Goal: Find specific page/section: Find specific page/section

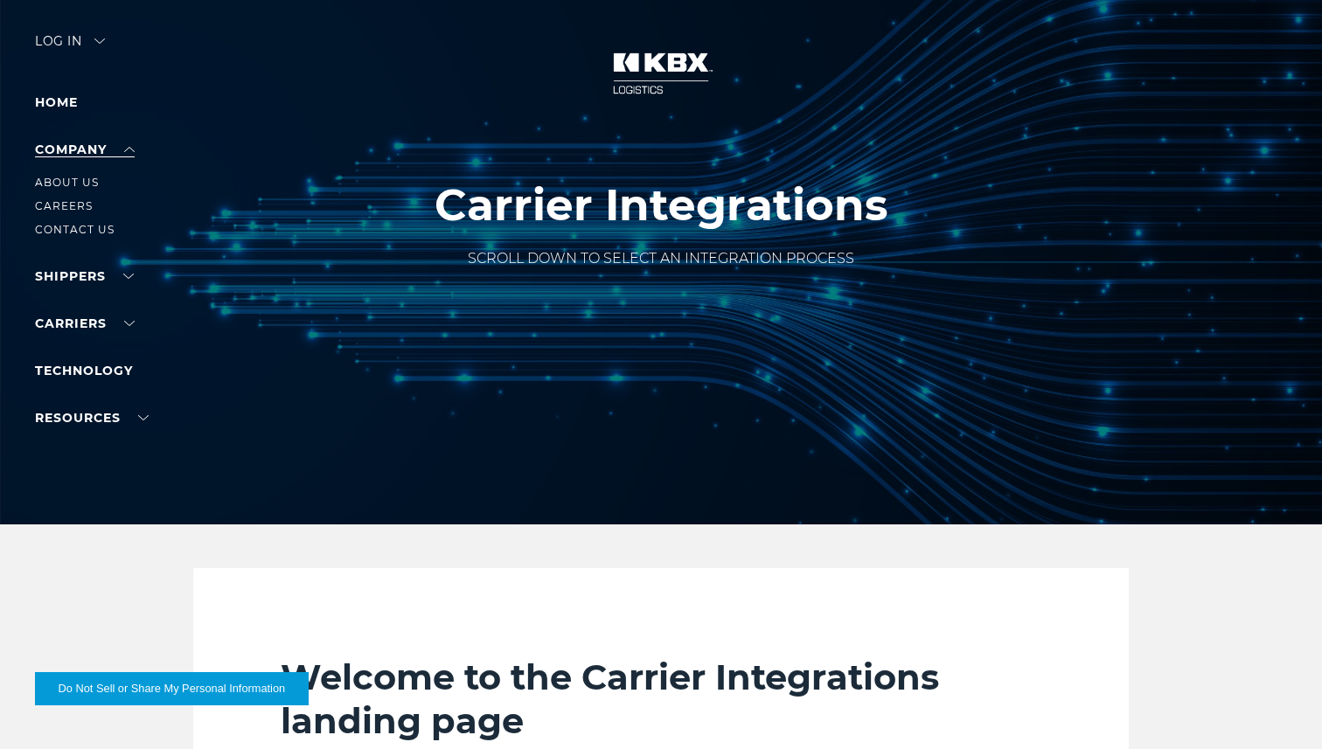
click at [124, 153] on link "Company" at bounding box center [85, 150] width 100 height 16
click at [89, 202] on link "Careers" at bounding box center [64, 205] width 58 height 13
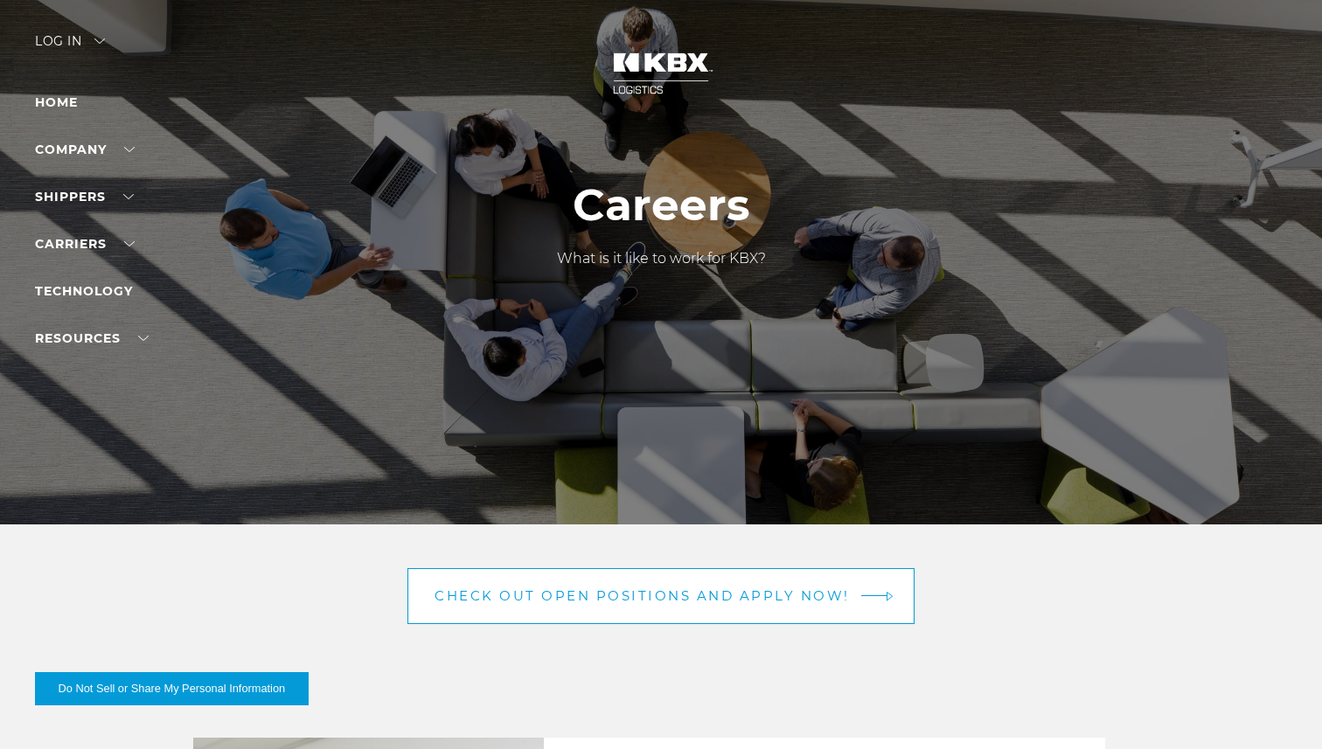
click at [528, 599] on span "Check out open positions and apply now!" at bounding box center [642, 595] width 415 height 13
